Goal: Task Accomplishment & Management: Manage account settings

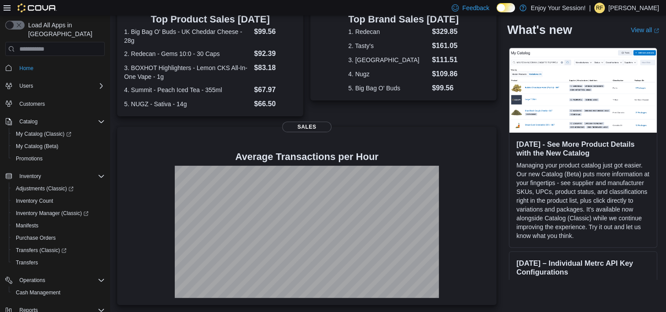
scroll to position [44, 0]
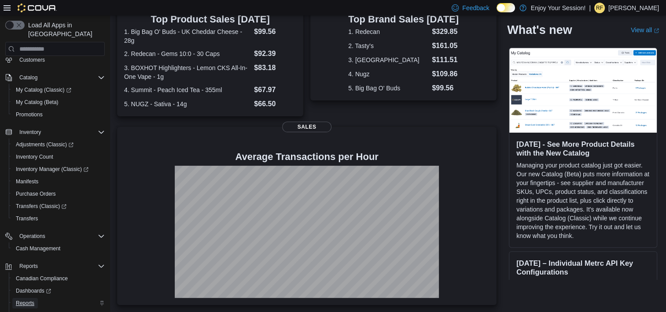
click at [32, 299] on span "Reports" at bounding box center [25, 302] width 18 height 7
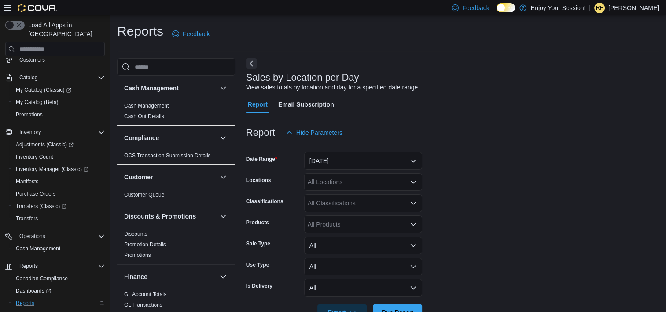
click at [634, 12] on p "Romaine Francis" at bounding box center [634, 8] width 51 height 11
click at [608, 88] on span "Sign Out" at bounding box center [603, 84] width 24 height 9
